Goal: Task Accomplishment & Management: Complete application form

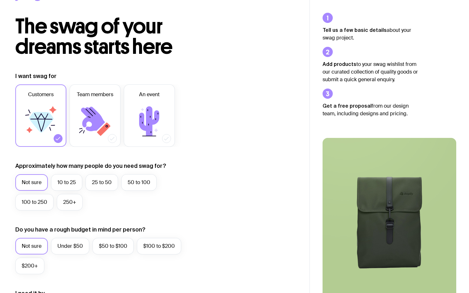
scroll to position [25, 0]
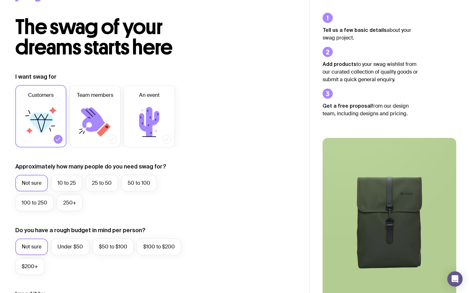
click at [37, 180] on label "Not sure" at bounding box center [31, 183] width 33 height 17
click at [0, 0] on input "Not sure" at bounding box center [0, 0] width 0 height 0
click at [72, 250] on label "Under $50" at bounding box center [70, 247] width 38 height 17
click at [0, 0] on input "Under $50" at bounding box center [0, 0] width 0 height 0
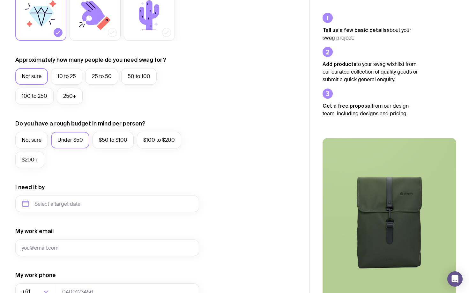
scroll to position [133, 0]
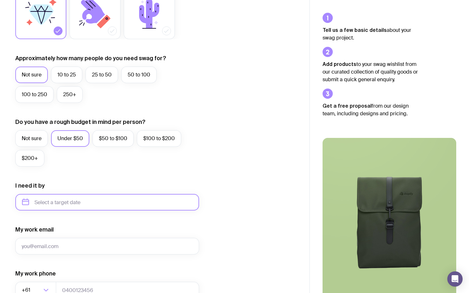
click at [59, 202] on input "text" at bounding box center [107, 202] width 184 height 17
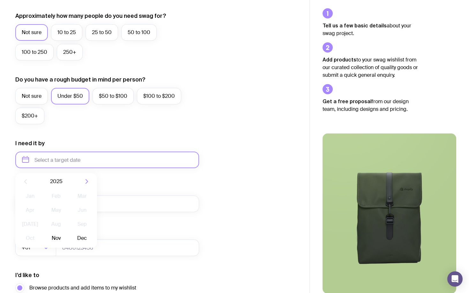
scroll to position [177, 0]
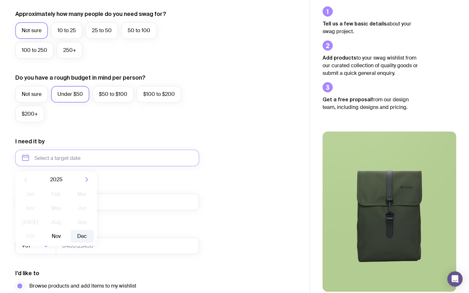
click at [82, 237] on button "Dec" at bounding box center [81, 236] width 23 height 13
type input "[DATE]"
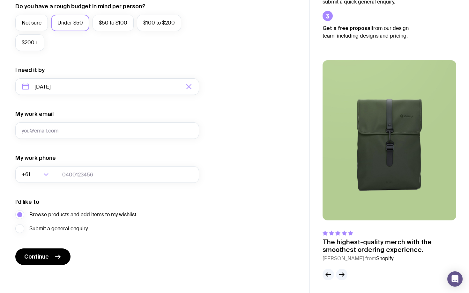
scroll to position [249, 0]
click at [40, 256] on span "Continue" at bounding box center [36, 257] width 25 height 8
type input "[EMAIL_ADDRESS][DOMAIN_NAME]"
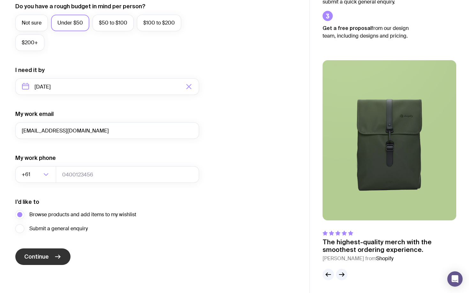
click at [54, 258] on icon "submit" at bounding box center [58, 257] width 8 height 8
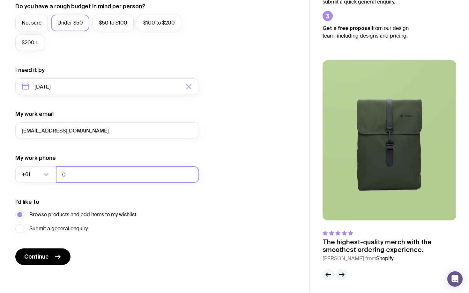
type input "04"
type input "0412982091"
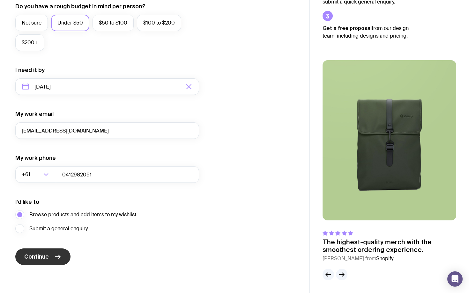
click at [49, 259] on button "Continue" at bounding box center [42, 257] width 55 height 17
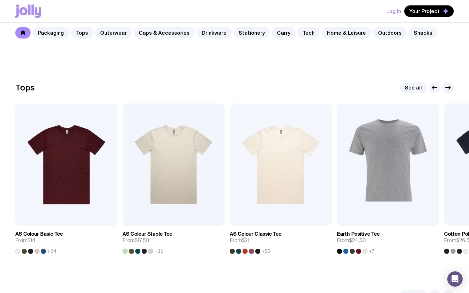
scroll to position [277, 0]
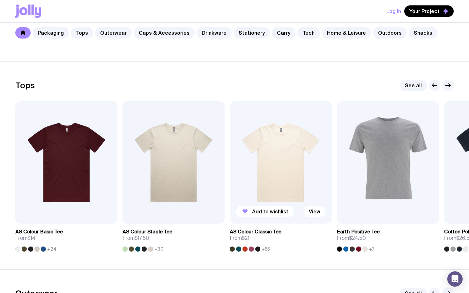
click at [271, 197] on img at bounding box center [281, 162] width 102 height 122
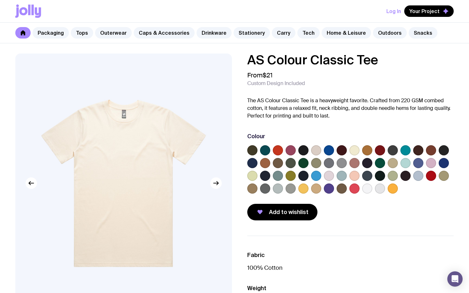
scroll to position [277, 0]
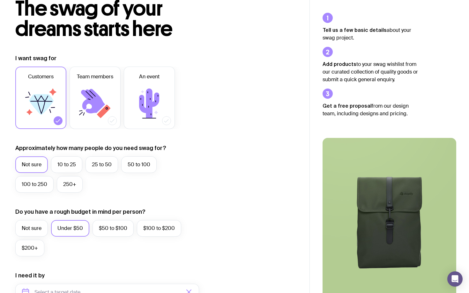
scroll to position [62, 0]
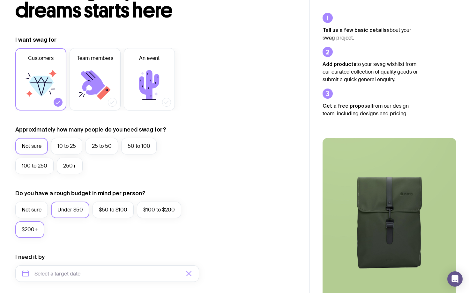
click at [33, 231] on label "$200+" at bounding box center [29, 230] width 29 height 17
click at [0, 0] on input "$200+" at bounding box center [0, 0] width 0 height 0
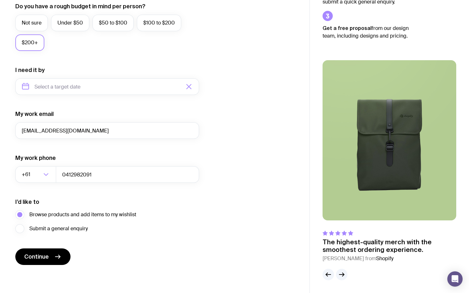
scroll to position [249, 0]
click at [48, 253] on button "Continue" at bounding box center [42, 257] width 55 height 17
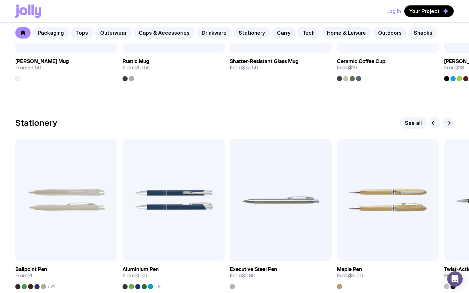
scroll to position [1073, 0]
